Goal: Task Accomplishment & Management: Complete application form

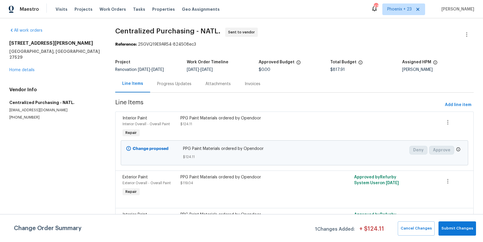
drag, startPoint x: 113, startPoint y: 10, endPoint x: 144, endPoint y: 12, distance: 30.3
click at [113, 10] on span "Work Orders" at bounding box center [112, 9] width 26 height 6
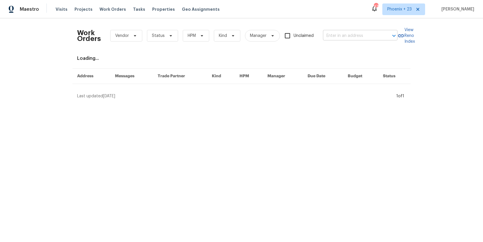
click at [342, 33] on input "text" at bounding box center [352, 35] width 58 height 9
paste input "[STREET_ADDRESS][PERSON_NAME]"
type input "[STREET_ADDRESS][PERSON_NAME]"
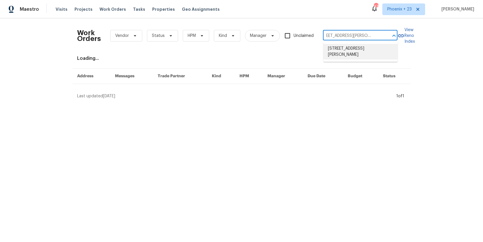
click at [344, 47] on li "[STREET_ADDRESS][PERSON_NAME]" at bounding box center [360, 52] width 74 height 16
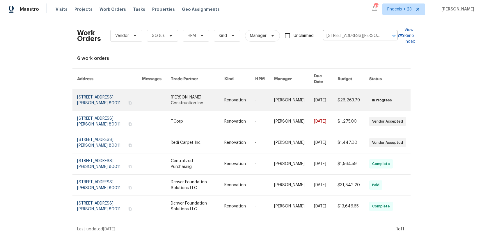
click at [171, 97] on link at bounding box center [197, 100] width 53 height 21
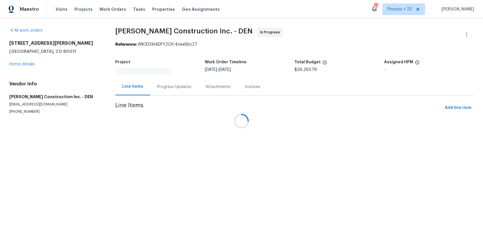
click at [19, 66] on div at bounding box center [241, 121] width 483 height 242
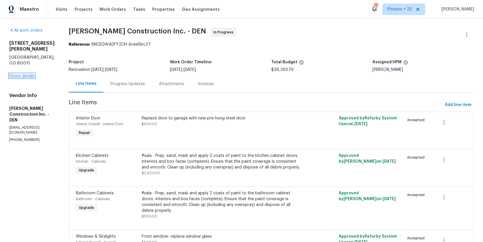
click at [19, 74] on link "Home details" at bounding box center [21, 76] width 25 height 4
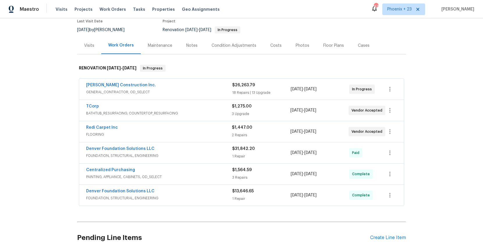
scroll to position [57, 0]
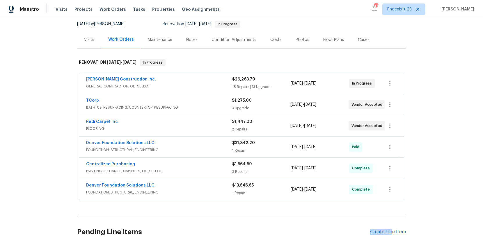
drag, startPoint x: 391, startPoint y: 229, endPoint x: 374, endPoint y: 203, distance: 31.2
click at [391, 229] on div "Pending Line Items Create Line Item" at bounding box center [241, 232] width 328 height 27
click at [396, 231] on div "Create Line Item" at bounding box center [388, 232] width 36 height 6
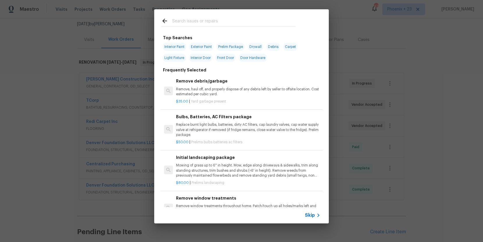
click at [242, 10] on div "Top Searches Interior Paint Exterior Paint Prelim Package Drywall Debris Carpet…" at bounding box center [241, 116] width 483 height 233
click at [244, 19] on input "text" at bounding box center [233, 21] width 123 height 9
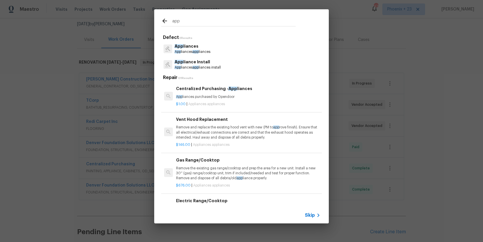
type input "app"
click at [268, 92] on div "Centralized Purchasing - App liances App liances purchased by Opendoor" at bounding box center [248, 92] width 144 height 14
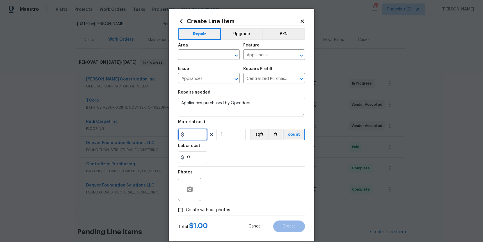
click at [203, 137] on input "1" at bounding box center [192, 135] width 29 height 12
type input "1951.69"
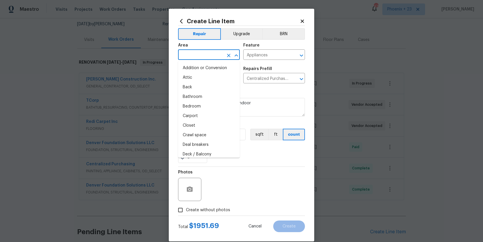
click at [189, 58] on input "text" at bounding box center [200, 55] width 45 height 9
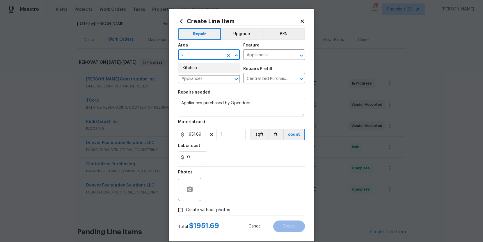
click at [192, 67] on li "Kitchen" at bounding box center [209, 68] width 62 height 10
type input "Kitchen"
drag, startPoint x: 219, startPoint y: 210, endPoint x: 220, endPoint y: 206, distance: 5.0
click at [219, 210] on span "Create without photos" at bounding box center [208, 210] width 44 height 6
click at [186, 210] on input "Create without photos" at bounding box center [180, 210] width 11 height 11
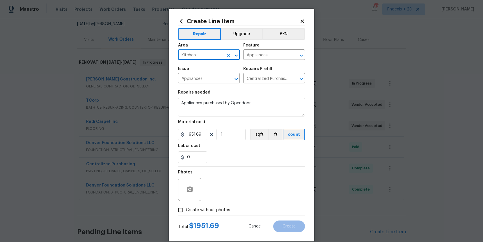
checkbox input "true"
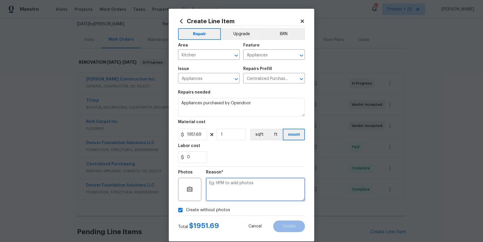
click at [222, 197] on textarea at bounding box center [255, 189] width 99 height 23
type textarea "NA"
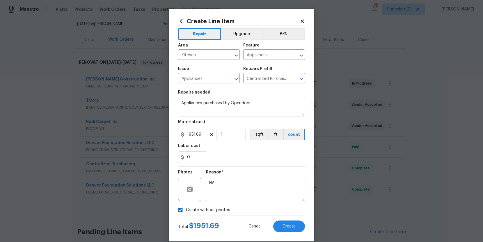
click at [287, 235] on div "Create Line Item Repair Upgrade BRN Area Kitchen ​ Feature Appliances ​ Issue A…" at bounding box center [241, 125] width 145 height 233
click at [286, 226] on span "Create" at bounding box center [288, 226] width 13 height 4
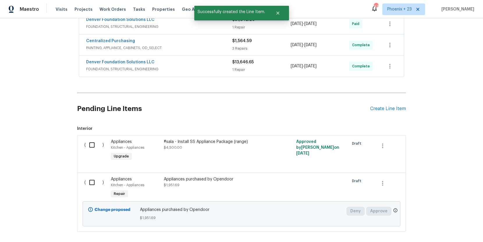
scroll to position [188, 0]
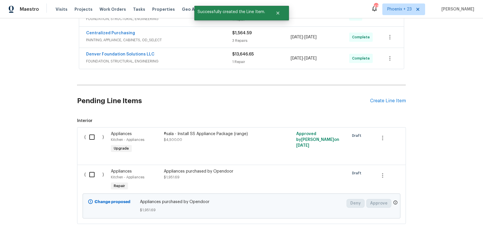
click at [85, 183] on div "( )" at bounding box center [96, 180] width 26 height 27
click at [86, 179] on input "checkbox" at bounding box center [94, 175] width 17 height 12
checkbox input "true"
click at [428, 231] on button "Create Work Order" at bounding box center [449, 227] width 48 height 11
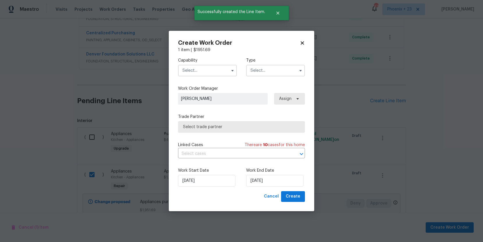
drag, startPoint x: 197, startPoint y: 69, endPoint x: 199, endPoint y: 75, distance: 6.4
click at [197, 69] on input "text" at bounding box center [207, 71] width 59 height 12
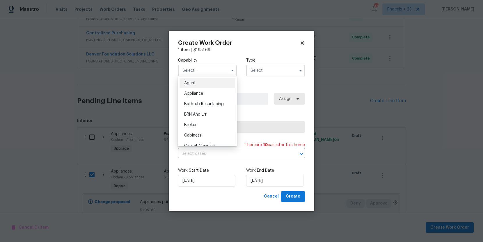
click at [204, 90] on div "Appliance" at bounding box center [207, 93] width 56 height 10
type input "Appliance"
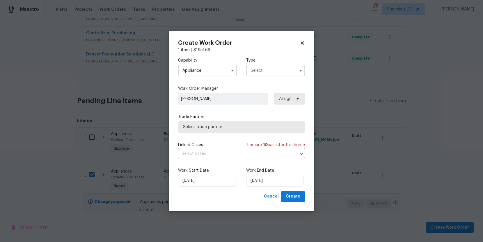
click at [278, 73] on input "text" at bounding box center [275, 71] width 59 height 12
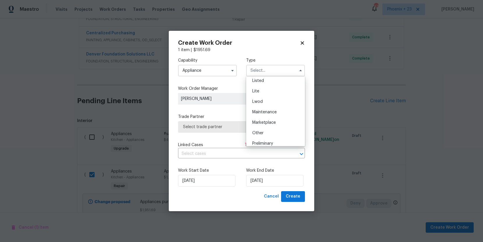
scroll to position [132, 0]
click at [272, 99] on span "Renovation" at bounding box center [263, 98] width 22 height 4
type input "Renovation"
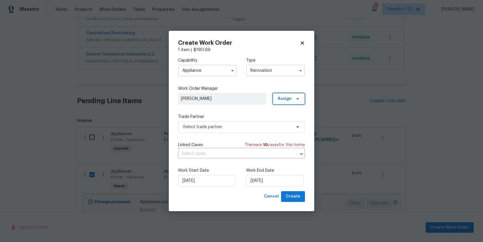
click at [284, 100] on span "Assign" at bounding box center [284, 99] width 14 height 6
click at [286, 121] on div "Assign to me" at bounding box center [289, 124] width 25 height 6
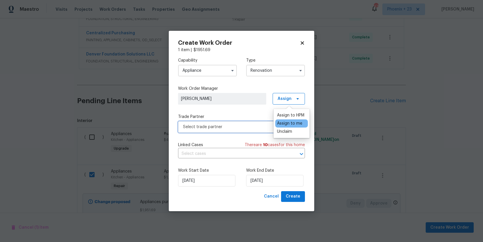
click at [240, 129] on span "Select trade partner" at bounding box center [237, 127] width 108 height 6
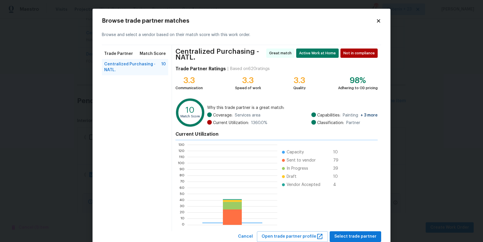
scroll to position [81, 90]
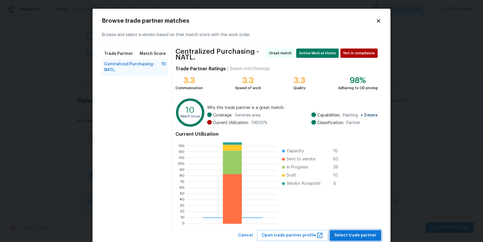
click at [359, 233] on span "Select trade partner" at bounding box center [355, 235] width 42 height 7
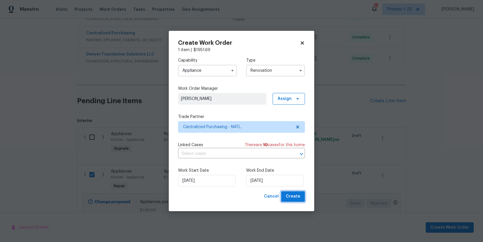
click at [295, 195] on span "Create" at bounding box center [292, 196] width 15 height 7
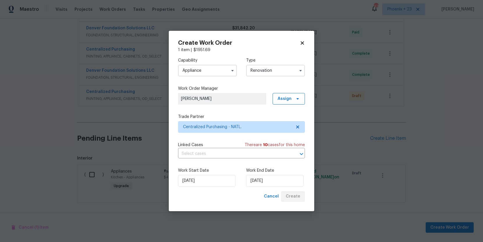
scroll to position [172, 0]
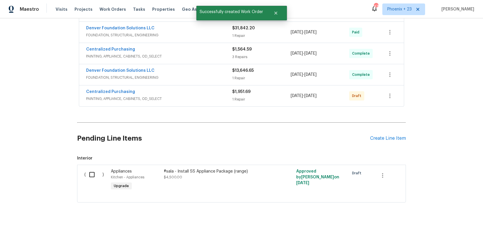
drag, startPoint x: 290, startPoint y: 139, endPoint x: 359, endPoint y: 137, distance: 69.5
click at [293, 138] on h2 "Pending Line Items" at bounding box center [223, 138] width 293 height 27
click at [390, 97] on icon "button" at bounding box center [389, 95] width 7 height 7
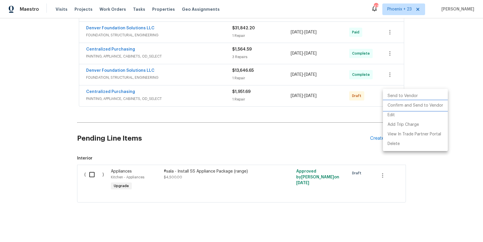
click at [389, 105] on li "Confirm and Send to Vendor" at bounding box center [415, 106] width 65 height 10
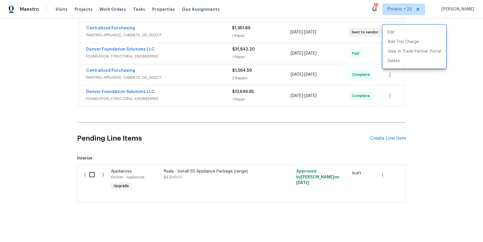
drag, startPoint x: 190, startPoint y: 38, endPoint x: 180, endPoint y: 34, distance: 10.2
click at [186, 37] on div at bounding box center [241, 121] width 483 height 242
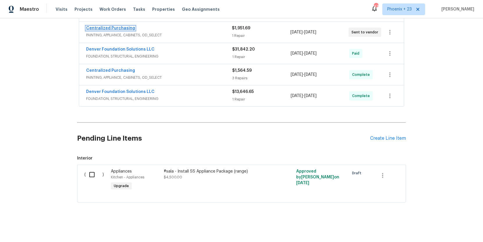
click at [127, 28] on link "Centralized Purchasing" at bounding box center [110, 28] width 49 height 4
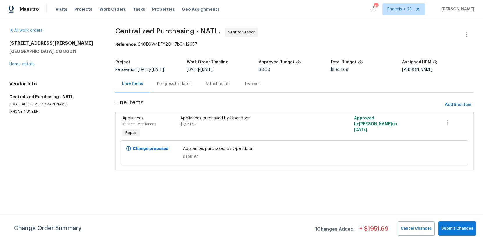
click at [298, 37] on span "Centralized Purchasing - NATL. Sent to vendor" at bounding box center [287, 35] width 344 height 14
click at [121, 8] on div "Visits Projects Work Orders Tasks Properties Geo Assignments" at bounding box center [141, 9] width 171 height 12
click at [117, 10] on span "Work Orders" at bounding box center [112, 9] width 26 height 6
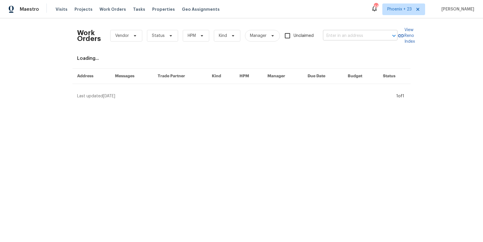
drag, startPoint x: 117, startPoint y: 10, endPoint x: 350, endPoint y: 35, distance: 234.8
click at [353, 39] on div "Work Orders Vendor Status HPM Kind Manager Unclaimed ​" at bounding box center [237, 36] width 320 height 26
click at [350, 34] on input "text" at bounding box center [352, 35] width 58 height 9
paste input "29840 Avenida De Real, Menifee, CA 92586"
type input "29840 Avenida De Real, Menifee, CA 92586"
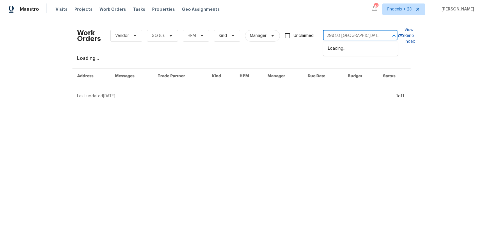
scroll to position [0, 28]
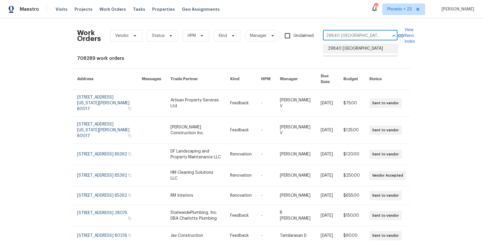
click at [343, 53] on li "29840 Avenida De Real, Menifee, CA 92586" at bounding box center [360, 49] width 74 height 10
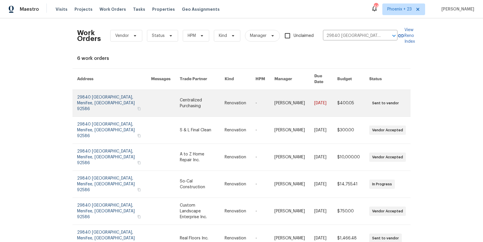
click at [187, 100] on link at bounding box center [202, 103] width 45 height 27
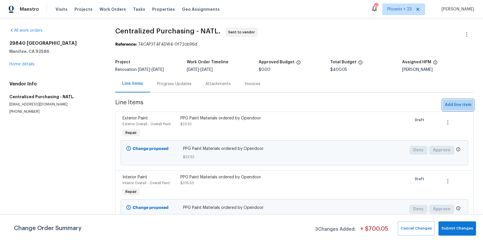
click at [456, 101] on button "Add line item" at bounding box center [457, 105] width 31 height 11
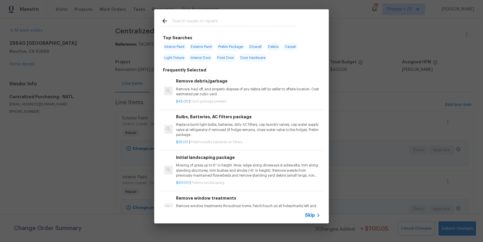
click at [221, 21] on input "text" at bounding box center [233, 21] width 123 height 9
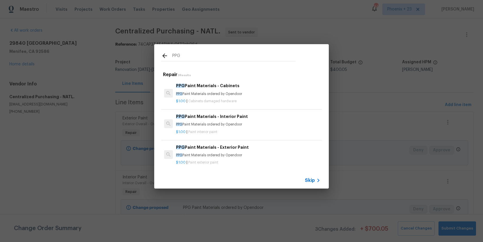
type input "PPG"
click at [249, 147] on h6 "PPG Paint Materials - Exterior Paint" at bounding box center [248, 147] width 144 height 6
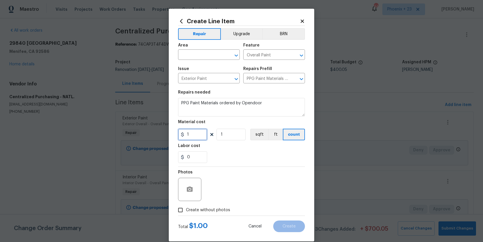
click at [200, 136] on input "1" at bounding box center [192, 135] width 29 height 12
drag, startPoint x: 193, startPoint y: 135, endPoint x: 170, endPoint y: 133, distance: 23.4
click at [170, 133] on div "Create Line Item Repair Upgrade BRN Area ​ Feature Overall Paint ​ Issue Exteri…" at bounding box center [241, 125] width 145 height 233
type input "490.37"
click at [211, 213] on label "Create without photos" at bounding box center [202, 210] width 55 height 11
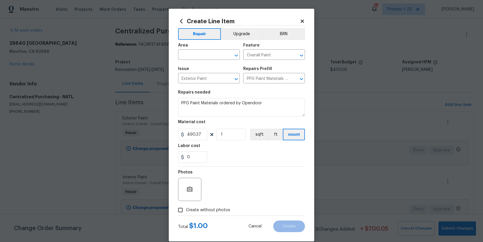
click at [186, 213] on input "Create without photos" at bounding box center [180, 210] width 11 height 11
checkbox input "true"
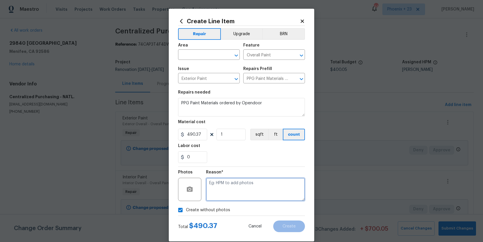
click at [219, 200] on textarea at bounding box center [255, 189] width 99 height 23
type textarea "n"
type textarea "NA"
drag, startPoint x: 199, startPoint y: 46, endPoint x: 199, endPoint y: 54, distance: 7.9
click at [199, 49] on div "Area" at bounding box center [209, 47] width 62 height 8
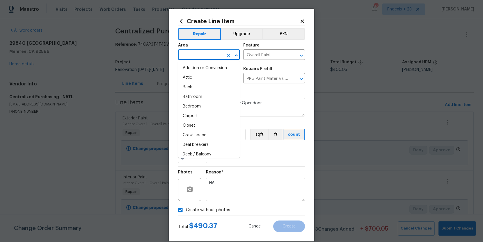
click at [199, 54] on input "text" at bounding box center [200, 55] width 45 height 9
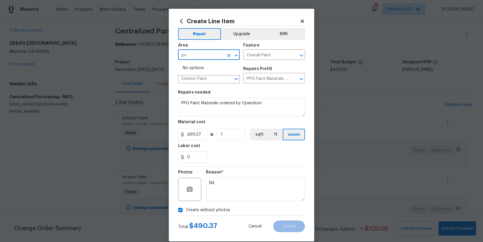
type input "p"
click at [199, 65] on li "Exterior Overall" at bounding box center [209, 68] width 62 height 10
type input "Exterior Overall"
click at [282, 223] on button "Create" at bounding box center [289, 227] width 32 height 12
